Goal: Task Accomplishment & Management: Complete application form

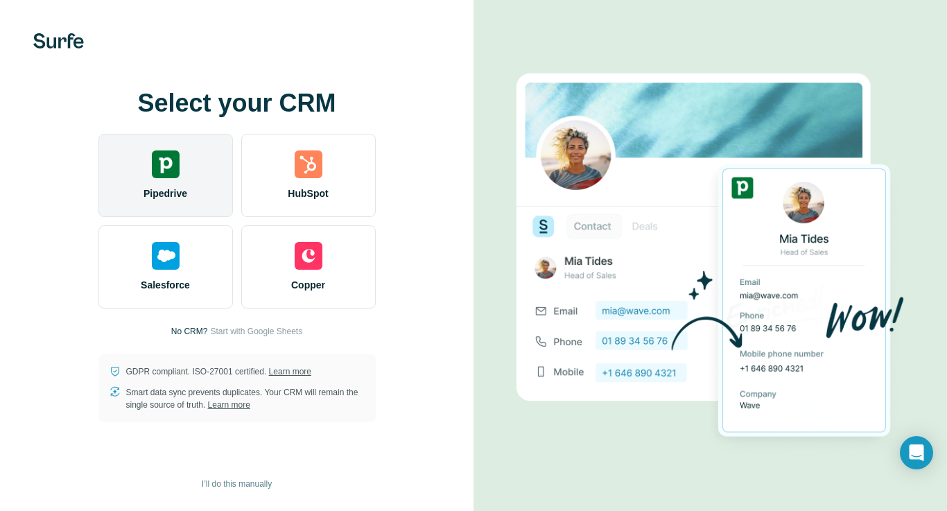
click at [168, 170] on img at bounding box center [166, 164] width 28 height 28
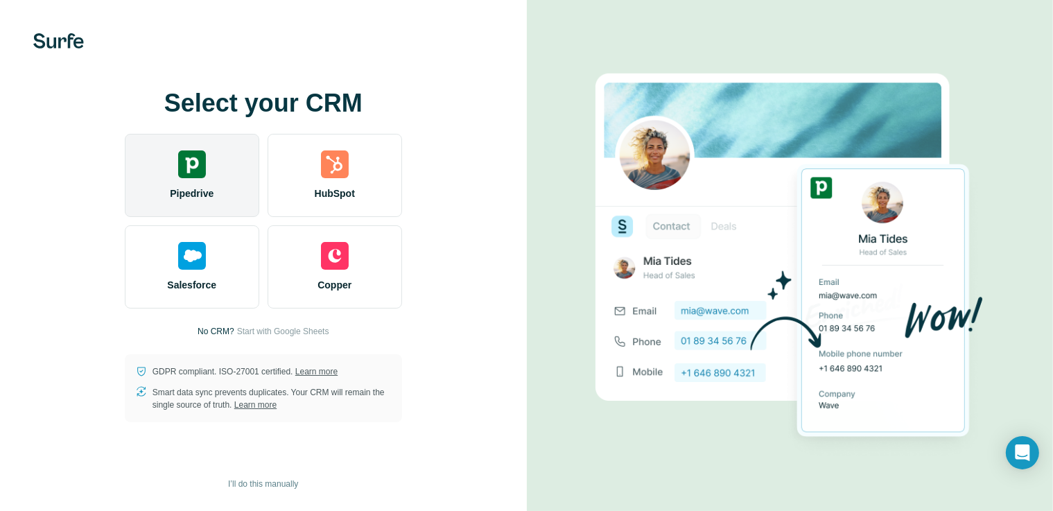
click at [183, 183] on div "Pipedrive" at bounding box center [192, 175] width 135 height 83
click at [189, 171] on img at bounding box center [192, 164] width 28 height 28
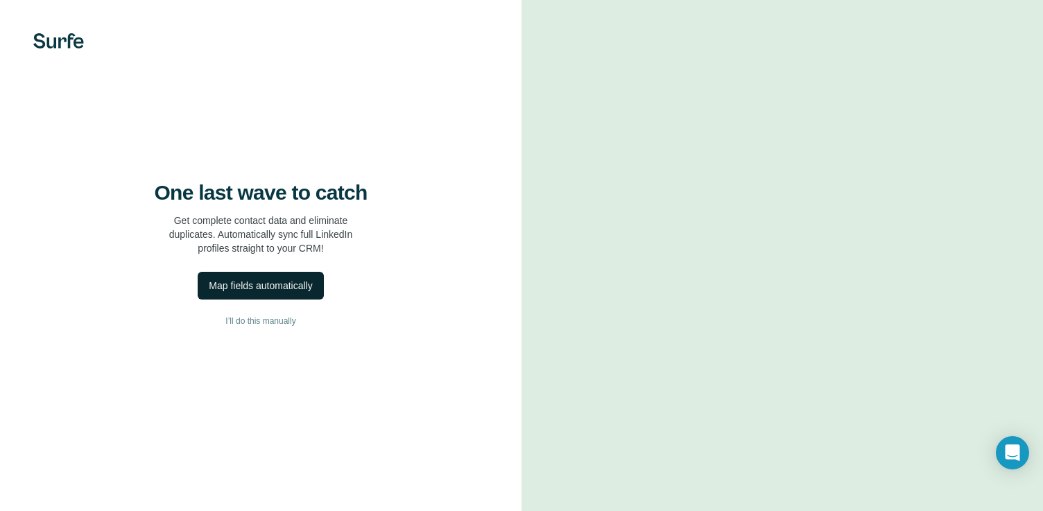
click at [266, 293] on div "Map fields automatically" at bounding box center [260, 286] width 103 height 14
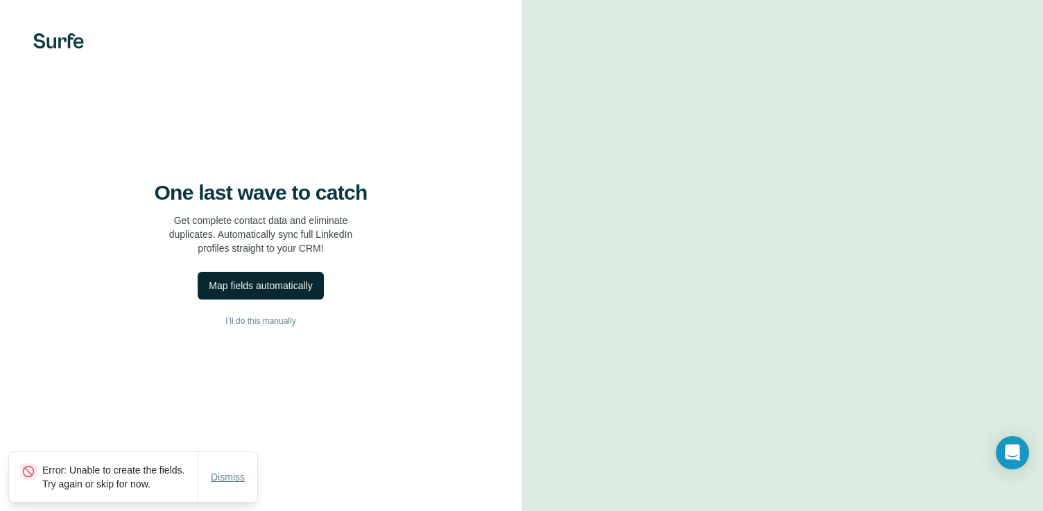
drag, startPoint x: 226, startPoint y: 399, endPoint x: 220, endPoint y: 469, distance: 70.3
click at [220, 470] on span "Dismiss" at bounding box center [228, 477] width 34 height 14
